Goal: Task Accomplishment & Management: Complete application form

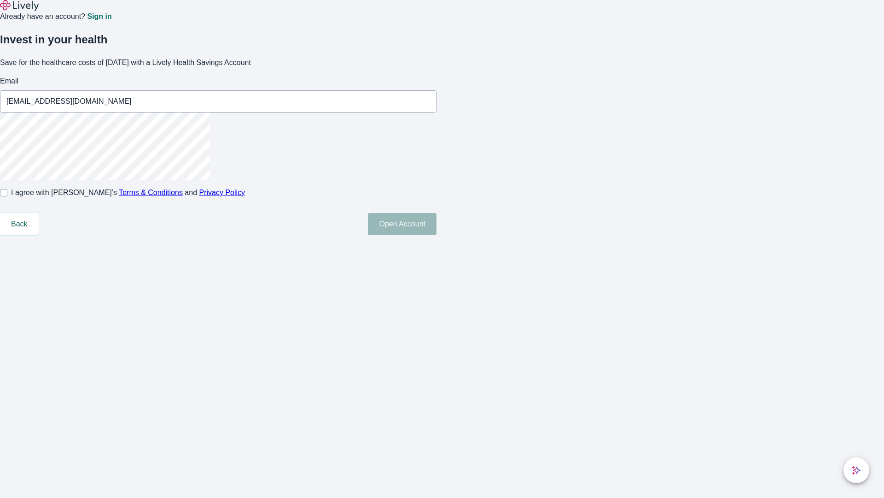
click at [7, 196] on input "I agree with Lively’s Terms & Conditions and Privacy Policy" at bounding box center [3, 192] width 7 height 7
checkbox input "true"
click at [437, 235] on button "Open Account" at bounding box center [402, 224] width 69 height 22
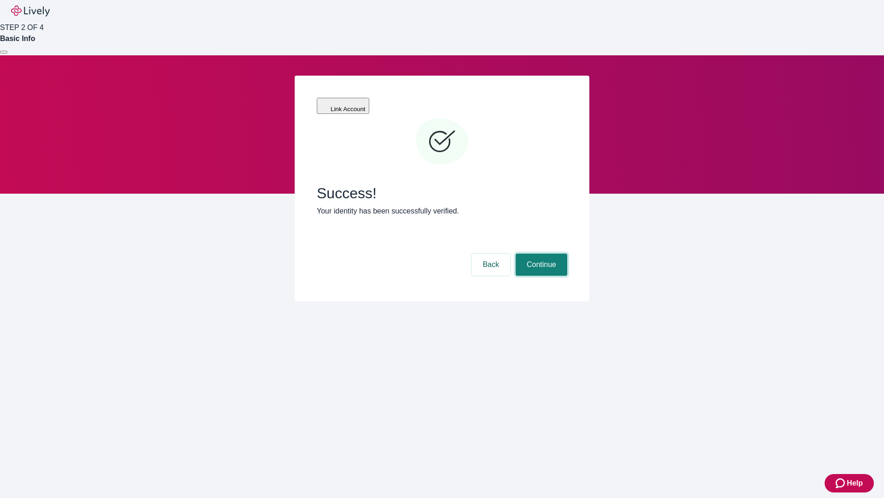
click at [540, 253] on button "Continue" at bounding box center [542, 264] width 52 height 22
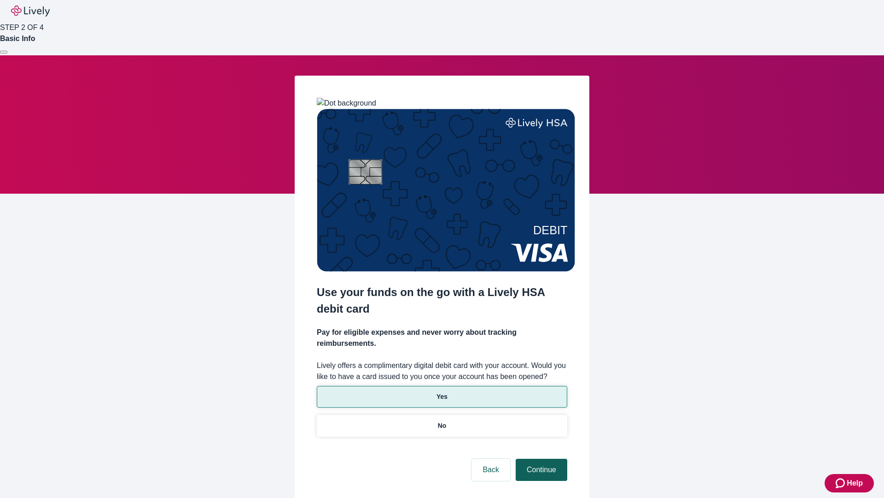
click at [442, 392] on p "Yes" at bounding box center [442, 397] width 11 height 10
click at [540, 458] on button "Continue" at bounding box center [542, 469] width 52 height 22
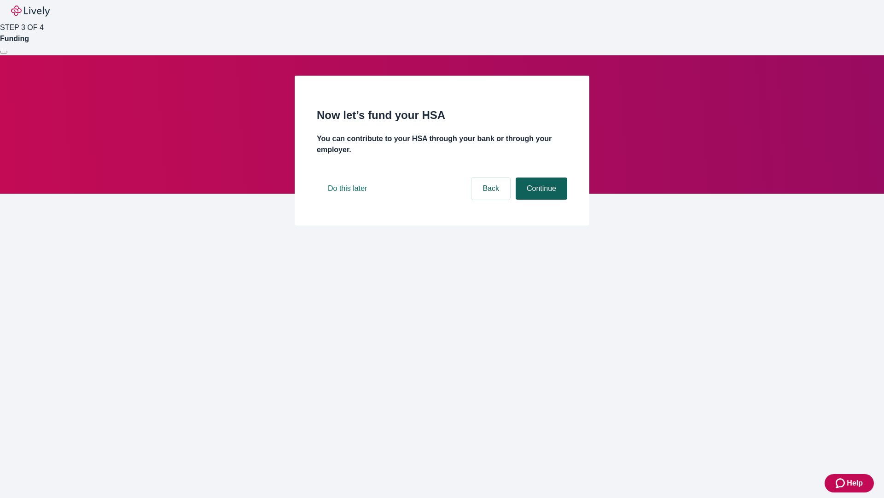
click at [540, 199] on button "Continue" at bounding box center [542, 188] width 52 height 22
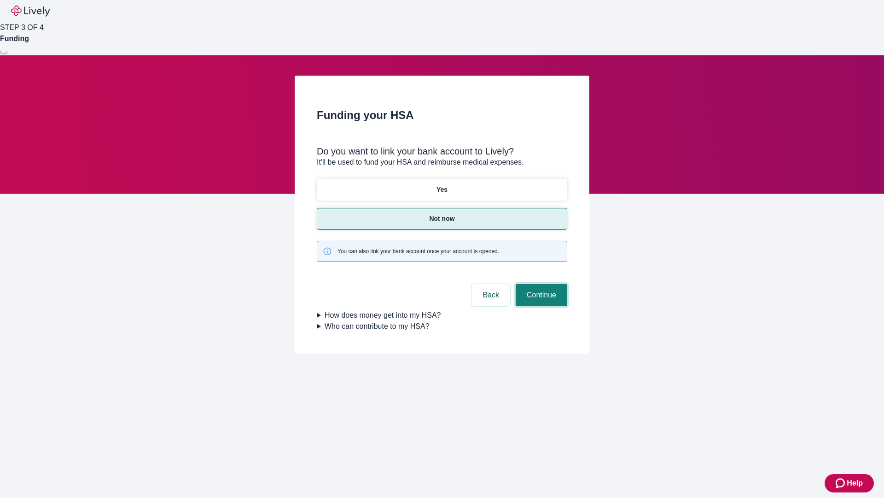
click at [540, 284] on button "Continue" at bounding box center [542, 295] width 52 height 22
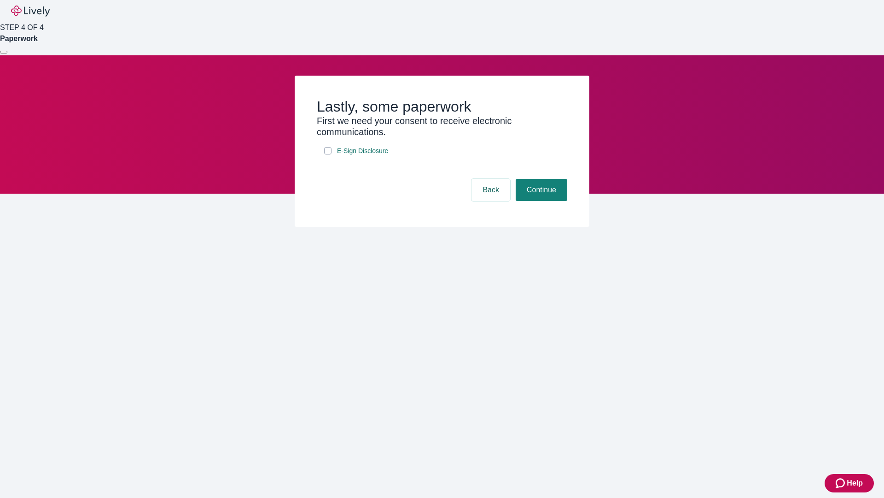
click at [328, 154] on input "E-Sign Disclosure" at bounding box center [327, 150] width 7 height 7
checkbox input "true"
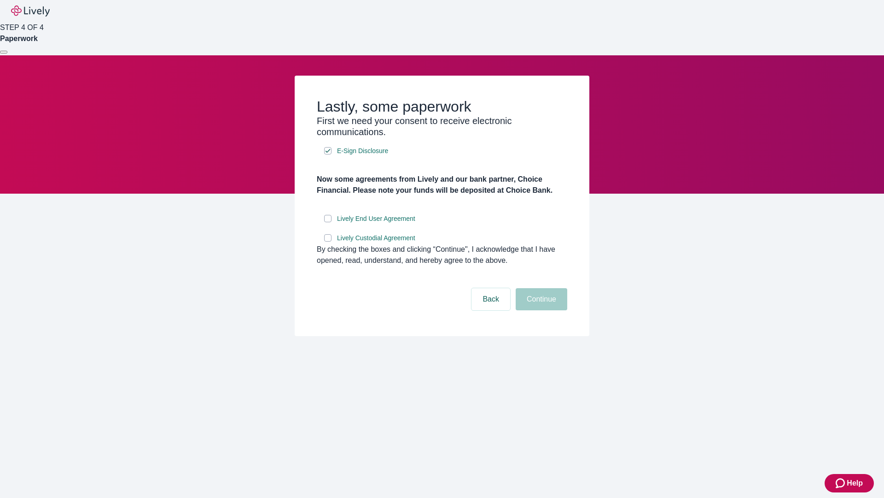
click at [328, 222] on input "Lively End User Agreement" at bounding box center [327, 218] width 7 height 7
checkbox input "true"
click at [328, 241] on input "Lively Custodial Agreement" at bounding box center [327, 237] width 7 height 7
checkbox input "true"
click at [540, 310] on button "Continue" at bounding box center [542, 299] width 52 height 22
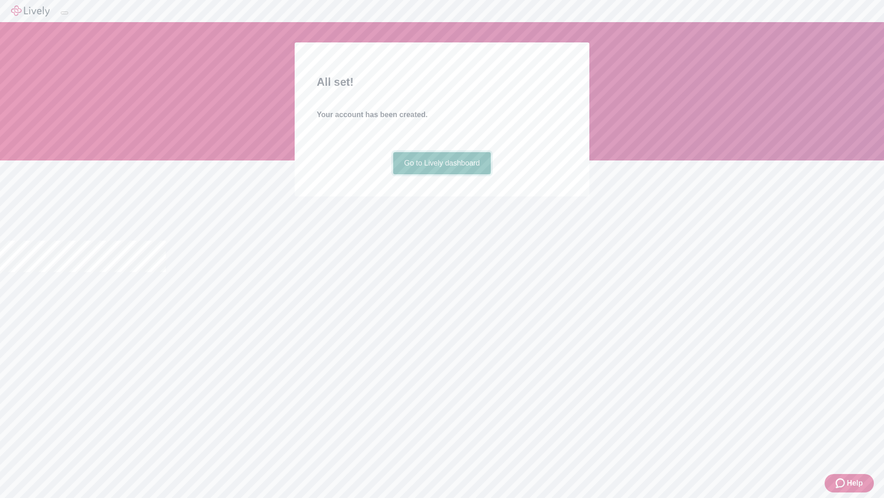
click at [442, 174] on link "Go to Lively dashboard" at bounding box center [442, 163] width 98 height 22
